Goal: Transaction & Acquisition: Purchase product/service

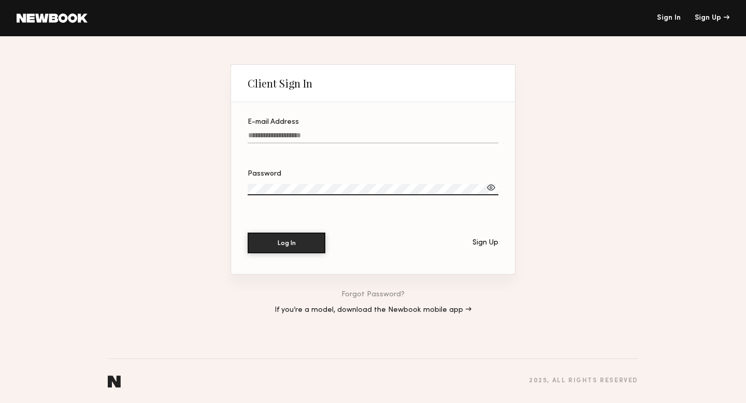
click at [299, 139] on input "E-mail Address" at bounding box center [373, 138] width 251 height 12
click at [326, 137] on input "E-mail Address Required" at bounding box center [373, 138] width 251 height 12
paste input "**********"
type input "**********"
click at [293, 241] on button "Log In" at bounding box center [287, 242] width 78 height 21
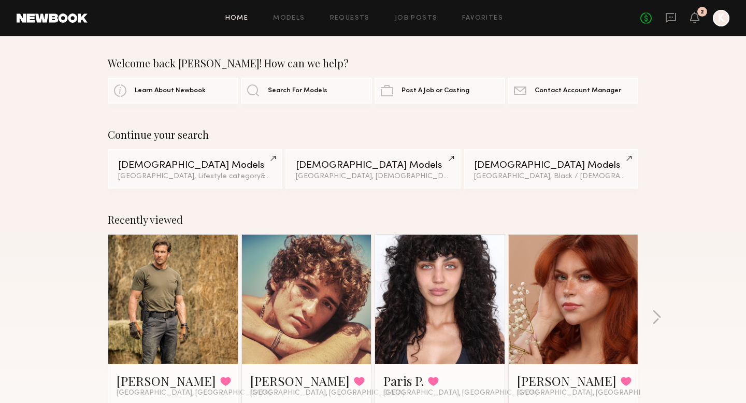
click at [692, 23] on div "2" at bounding box center [694, 18] width 9 height 13
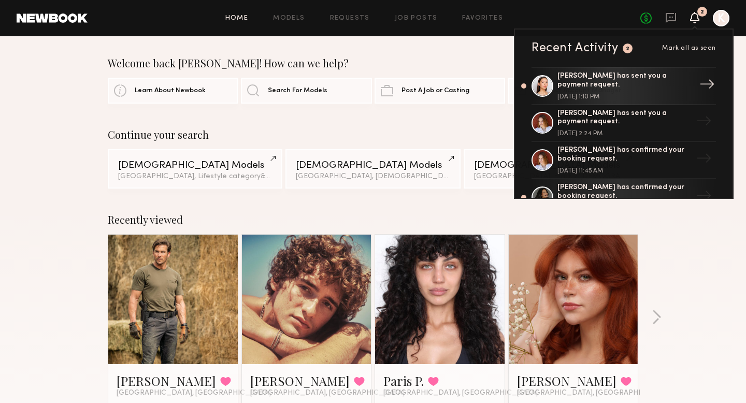
click at [648, 86] on div "Mariko M. has sent you a payment request." at bounding box center [624, 81] width 135 height 18
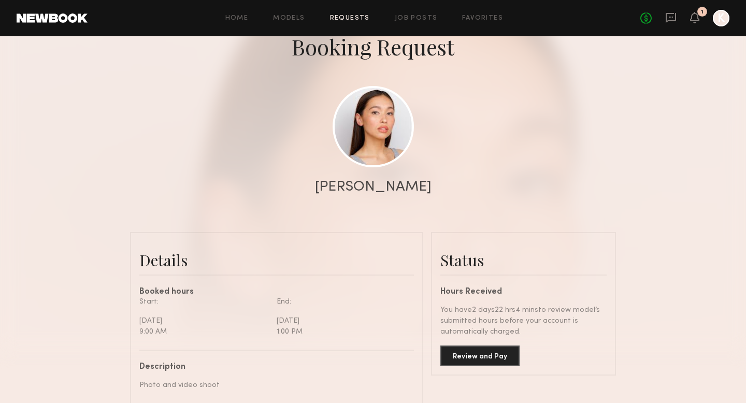
scroll to position [149, 0]
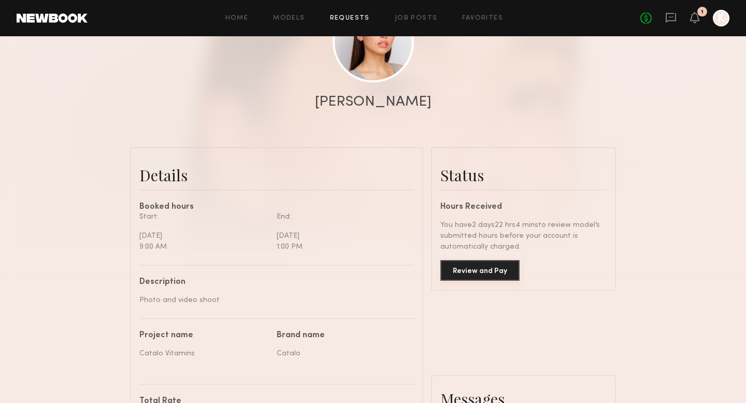
click at [501, 277] on button "Review and Pay" at bounding box center [479, 270] width 79 height 21
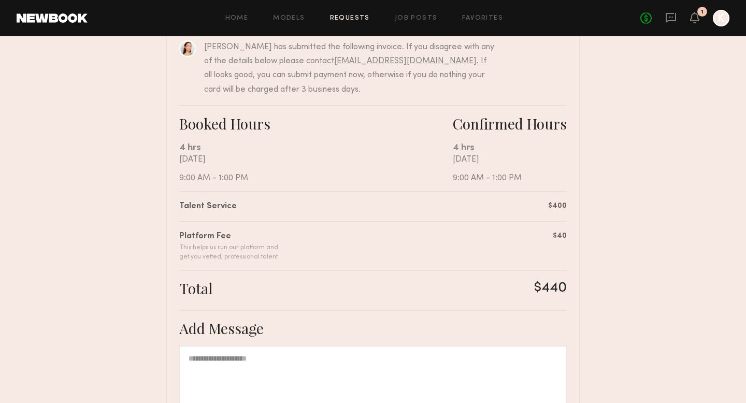
scroll to position [259, 0]
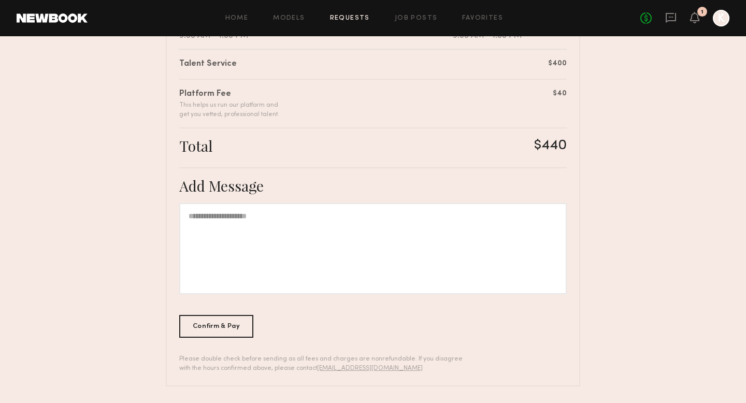
click at [254, 251] on div at bounding box center [372, 248] width 387 height 91
click at [234, 329] on div "Confirm & Pay" at bounding box center [216, 325] width 74 height 23
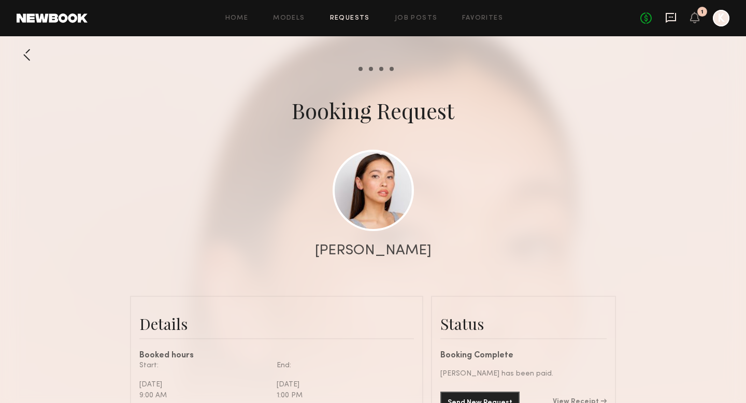
click at [674, 20] on icon at bounding box center [671, 18] width 10 height 10
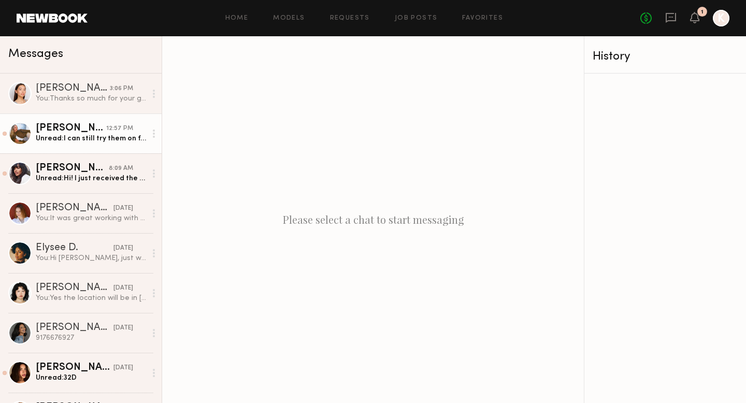
click at [122, 144] on link "Alanna A. 12:57 PM Unread: I can still try them on for video, should I send the…" at bounding box center [81, 133] width 162 height 40
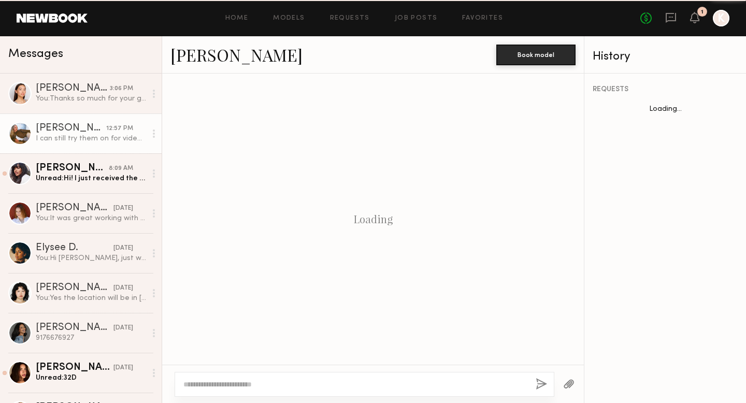
scroll to position [670, 0]
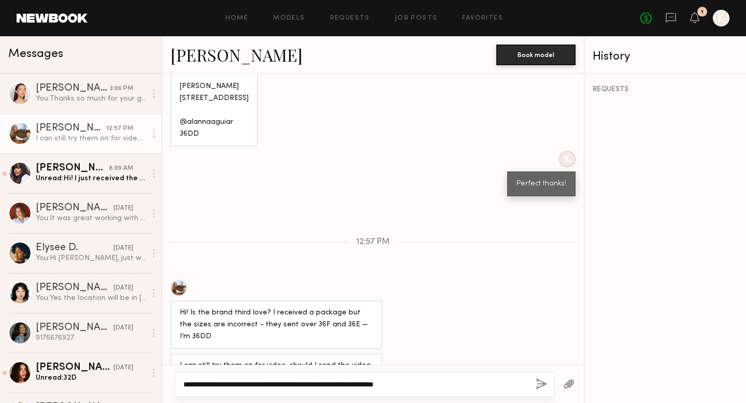
type textarea "**********"
click at [541, 383] on button "button" at bounding box center [541, 384] width 11 height 13
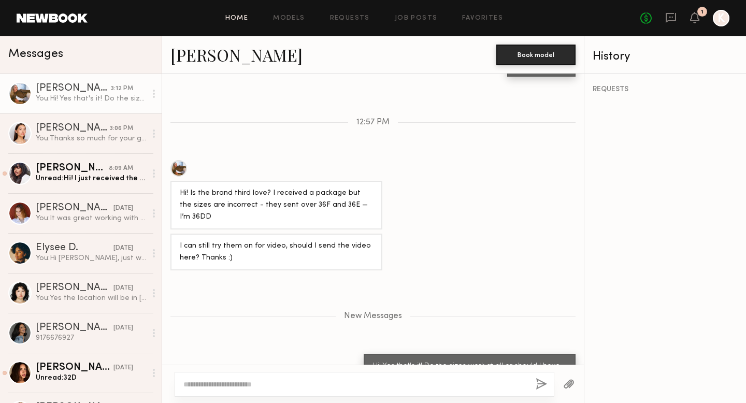
click at [249, 20] on link "Home" at bounding box center [236, 18] width 23 height 7
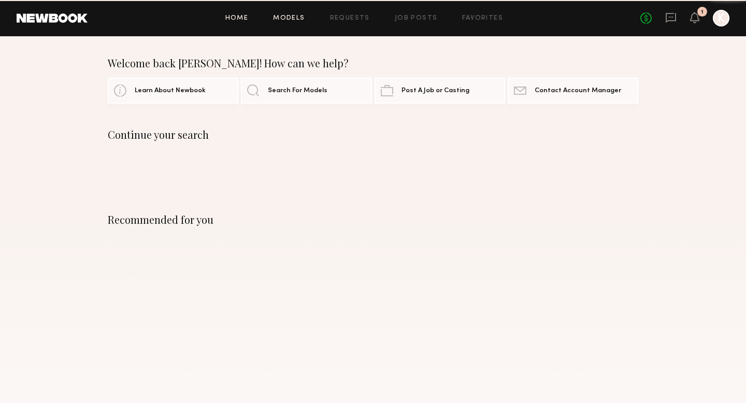
click at [305, 20] on link "Models" at bounding box center [289, 18] width 32 height 7
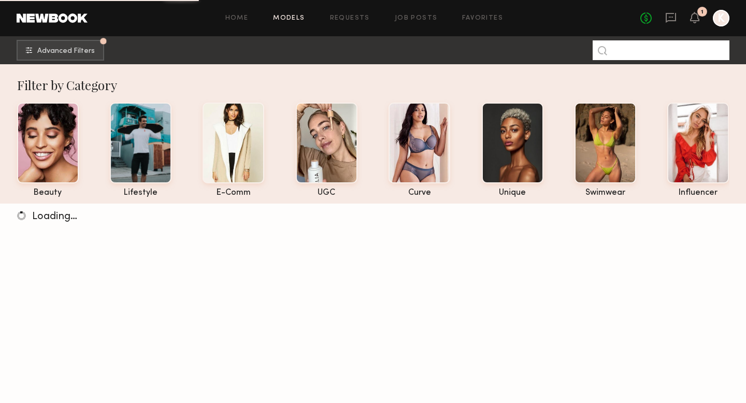
click at [629, 46] on input at bounding box center [660, 50] width 137 height 20
type input "*******"
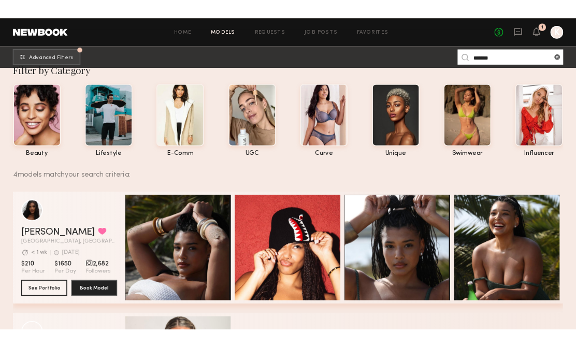
scroll to position [20, 0]
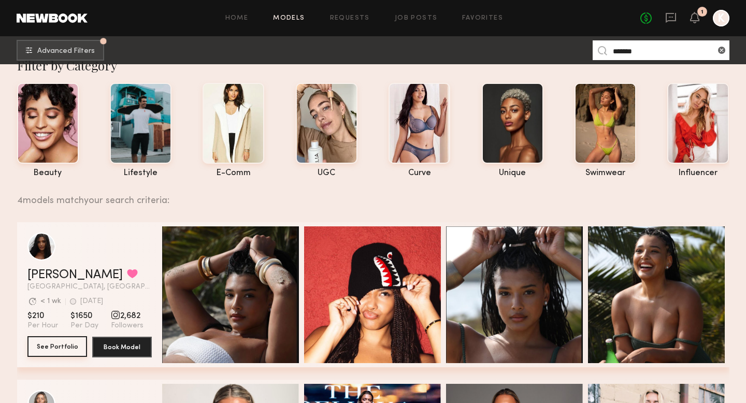
click at [54, 351] on button "See Portfolio" at bounding box center [57, 346] width 60 height 21
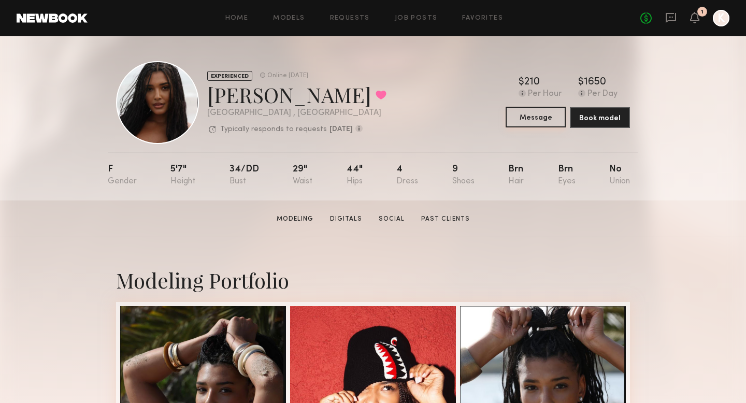
click at [522, 117] on button "Message" at bounding box center [535, 117] width 60 height 21
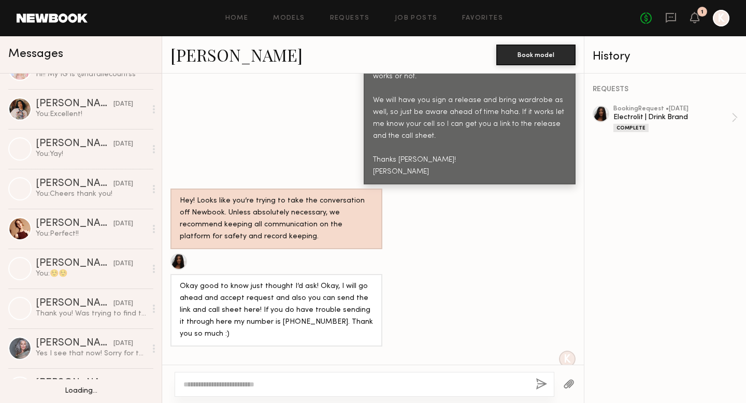
scroll to position [2189, 0]
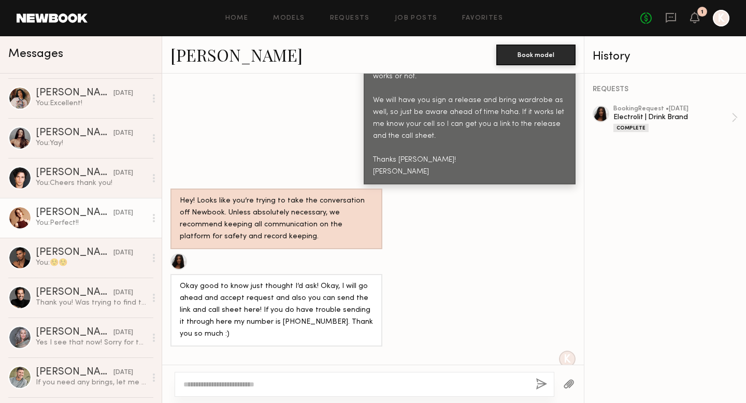
click at [102, 222] on div "You: Perfect!!" at bounding box center [91, 223] width 110 height 10
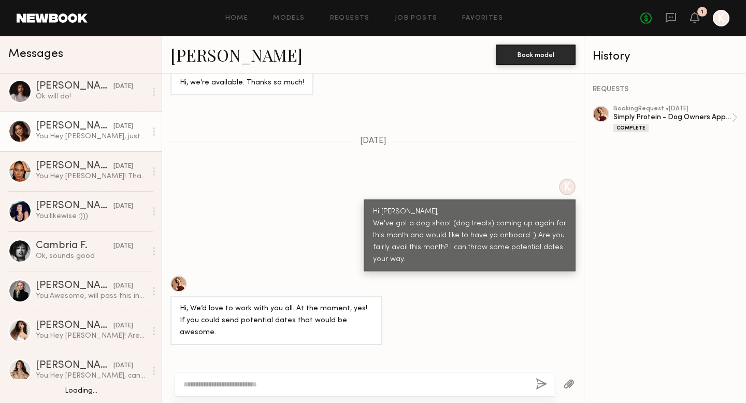
scroll to position [3792, 0]
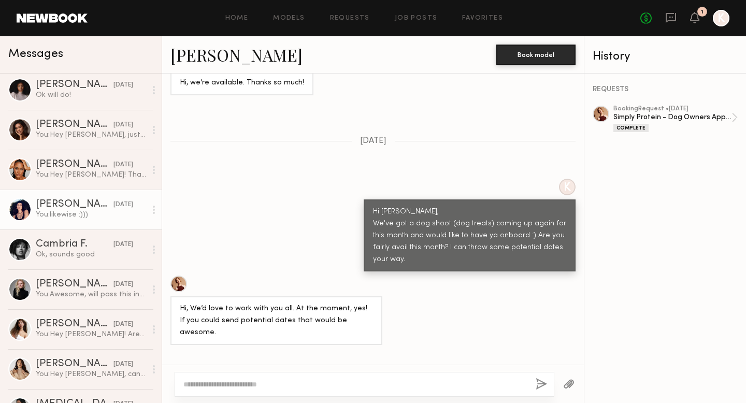
click at [68, 218] on div "You: likewise :)))" at bounding box center [91, 215] width 110 height 10
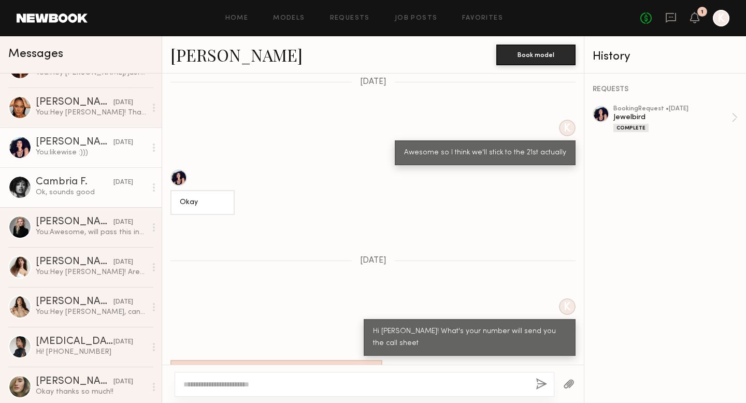
scroll to position [3853, 0]
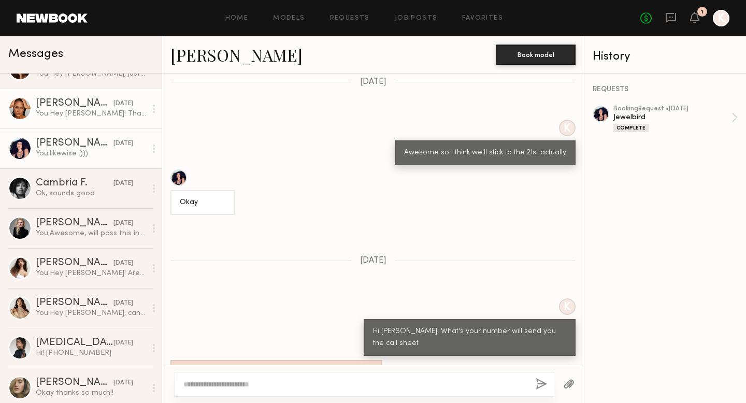
click at [118, 126] on link "[PERSON_NAME] [DATE] You: Hey [PERSON_NAME]! Thanks for applying to our job pos…" at bounding box center [81, 109] width 162 height 40
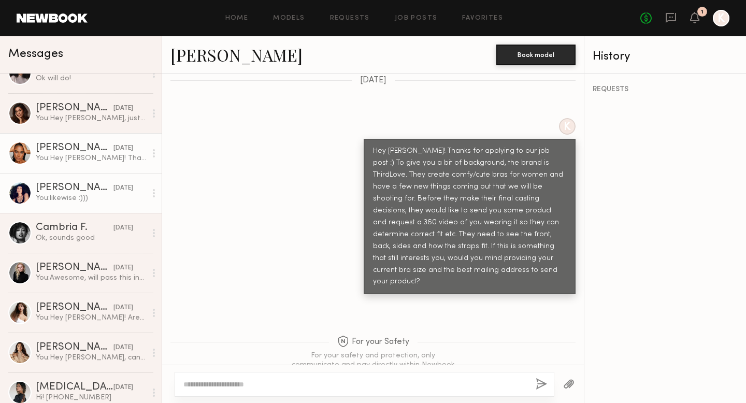
scroll to position [3804, 0]
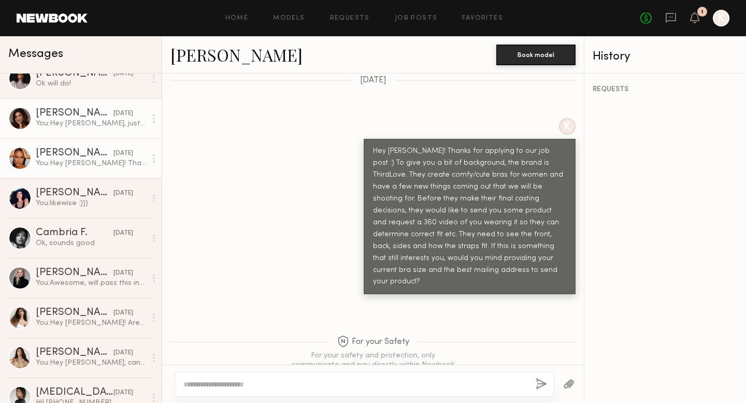
click at [84, 125] on div "You: Hey [PERSON_NAME], just wanted to follow up! Are you still available 6/4?" at bounding box center [91, 124] width 110 height 10
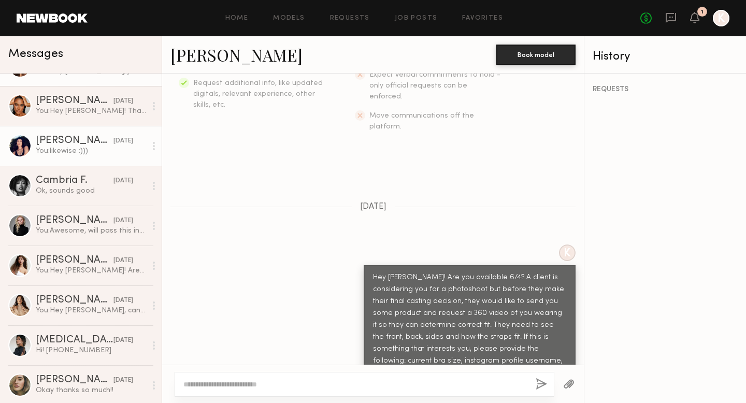
scroll to position [3860, 0]
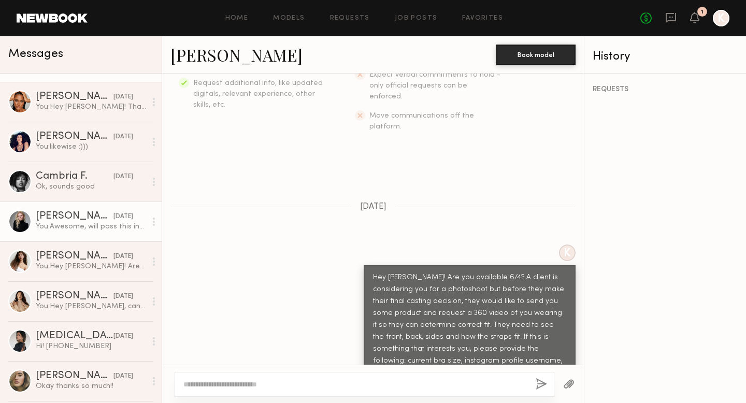
click at [95, 227] on div "You: Awesome, will pass this info along to the client and be in touch once they…" at bounding box center [91, 227] width 110 height 10
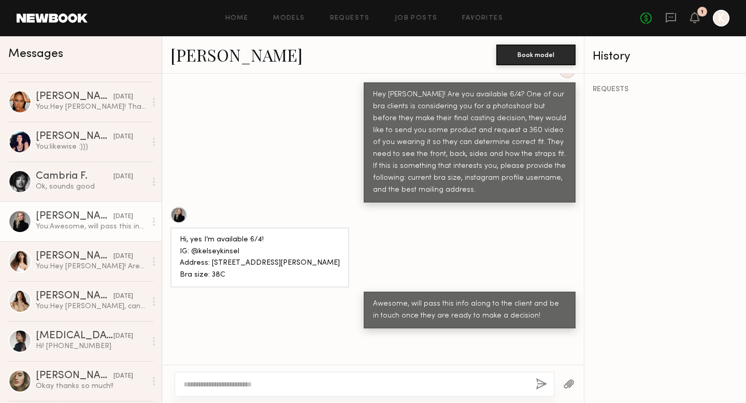
scroll to position [460, 0]
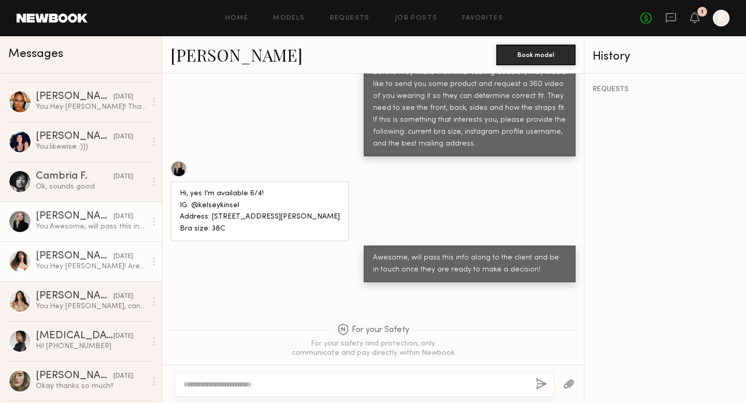
click at [113, 257] on div "[DATE]" at bounding box center [123, 257] width 20 height 10
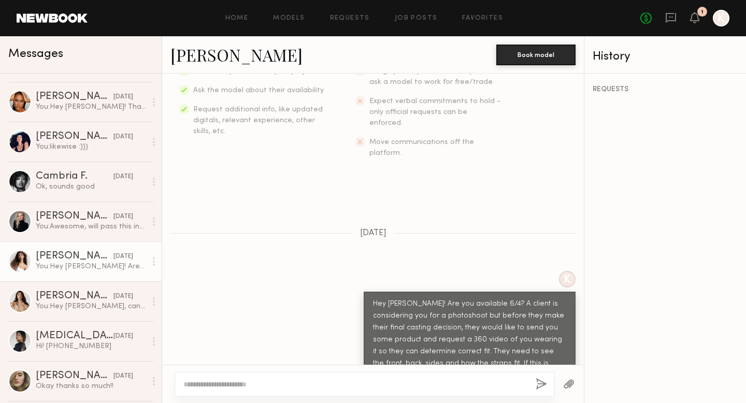
scroll to position [152, 0]
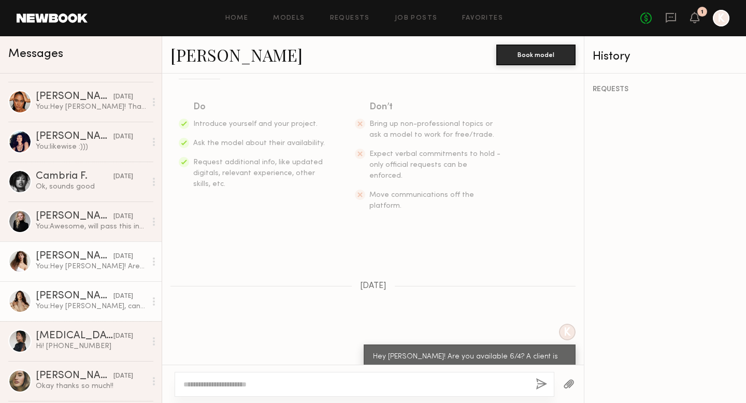
click at [78, 307] on div "You: Hey [PERSON_NAME], can you send me the best contact number to reach you?" at bounding box center [91, 306] width 110 height 10
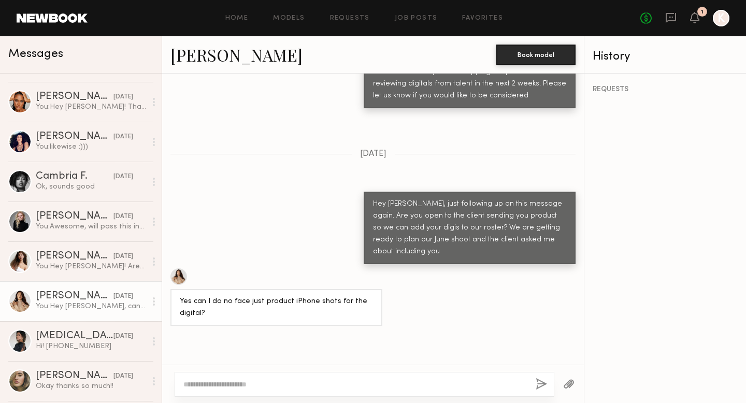
scroll to position [689, 0]
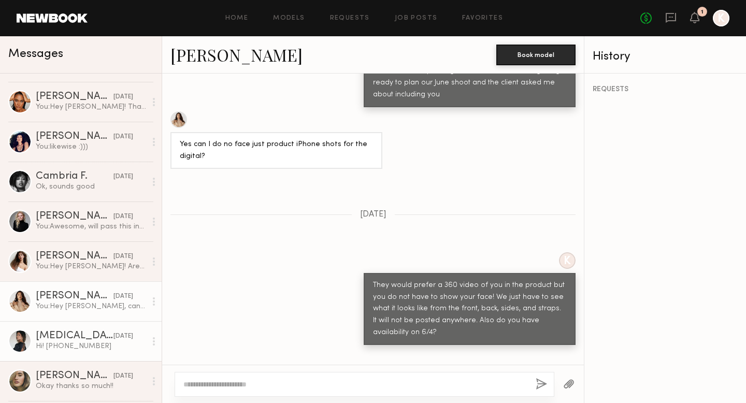
click at [87, 338] on div "[MEDICAL_DATA][PERSON_NAME]" at bounding box center [75, 336] width 78 height 10
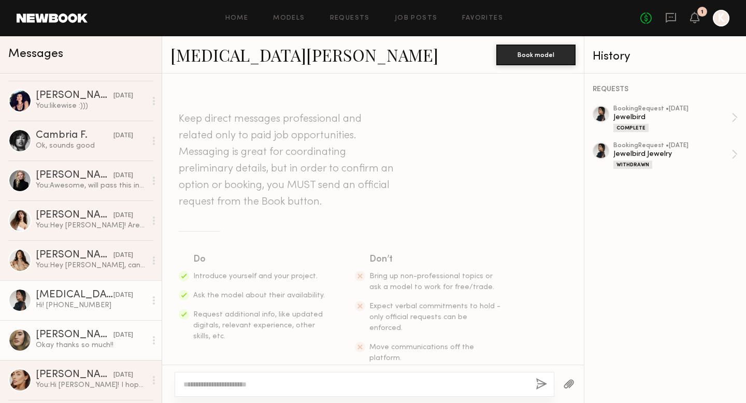
scroll to position [3917, 0]
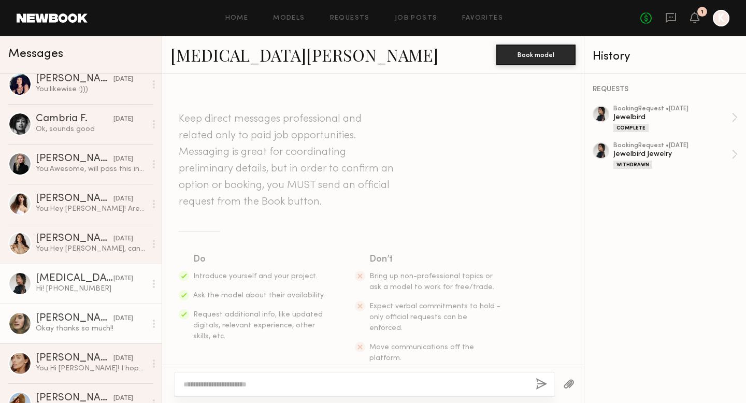
click at [66, 317] on div "[PERSON_NAME]" at bounding box center [75, 318] width 78 height 10
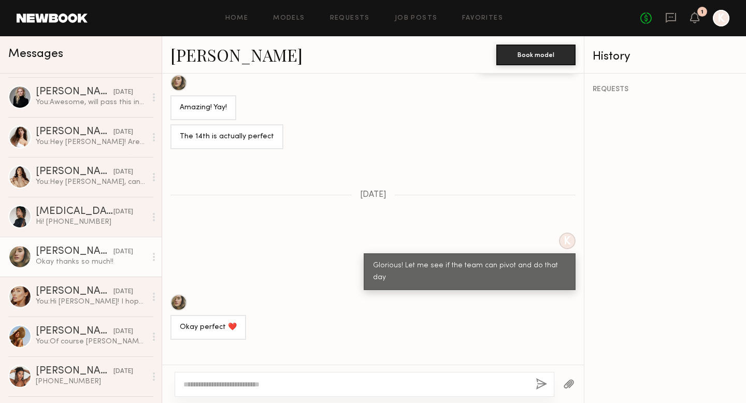
scroll to position [3987, 0]
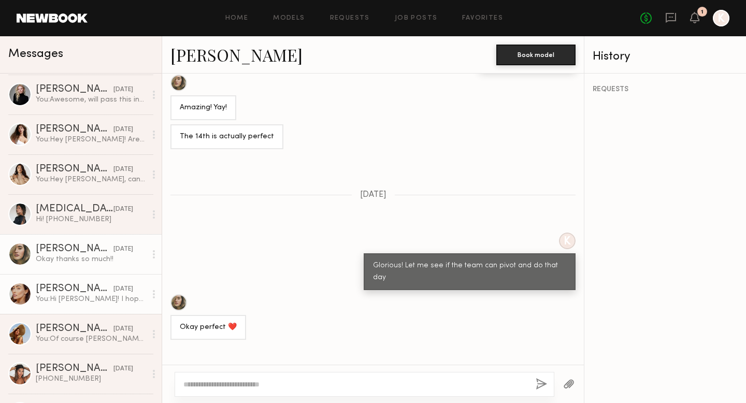
click at [61, 300] on div "You: Hi [PERSON_NAME]! I hope you're having a lovely week so far. I saw you app…" at bounding box center [91, 299] width 110 height 10
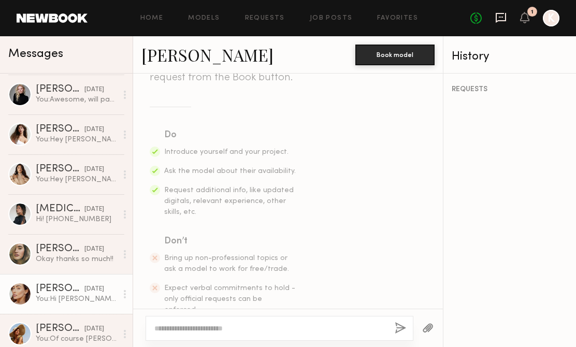
click at [502, 18] on icon at bounding box center [501, 17] width 4 height 1
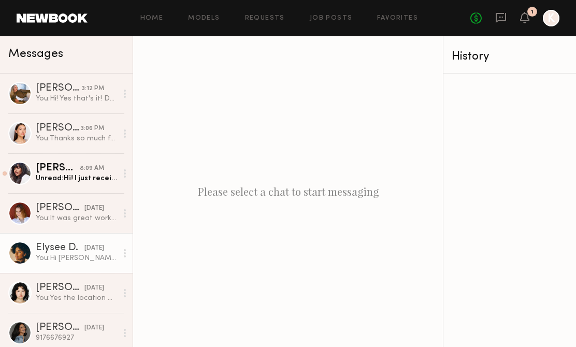
click at [56, 263] on link "Elysee D. [DATE] You: Hi [PERSON_NAME], just wanted to follow up here :)" at bounding box center [66, 253] width 133 height 40
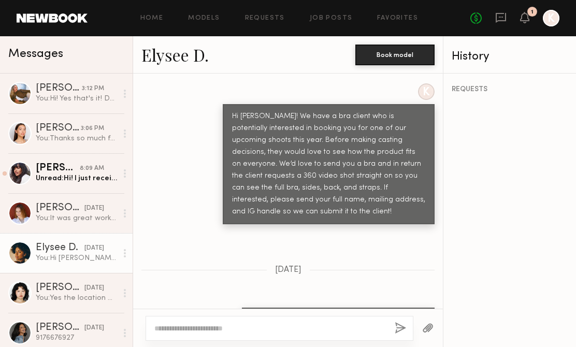
scroll to position [2, 0]
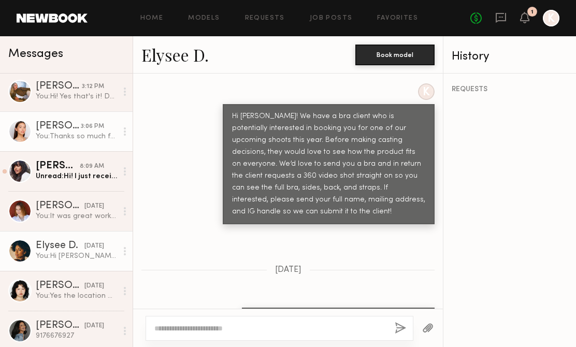
click at [70, 134] on div "You: Thanks so much for your great work [DATE]! It was lovely working with you!!" at bounding box center [76, 137] width 81 height 10
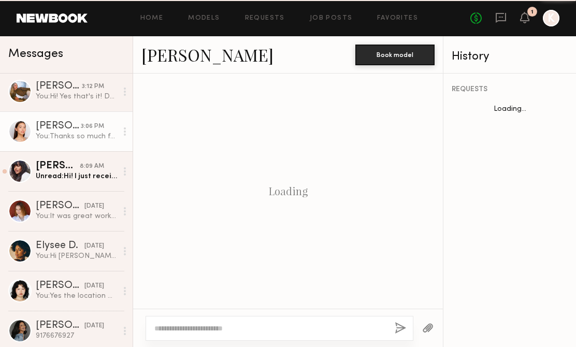
scroll to position [577, 0]
